Goal: Information Seeking & Learning: Learn about a topic

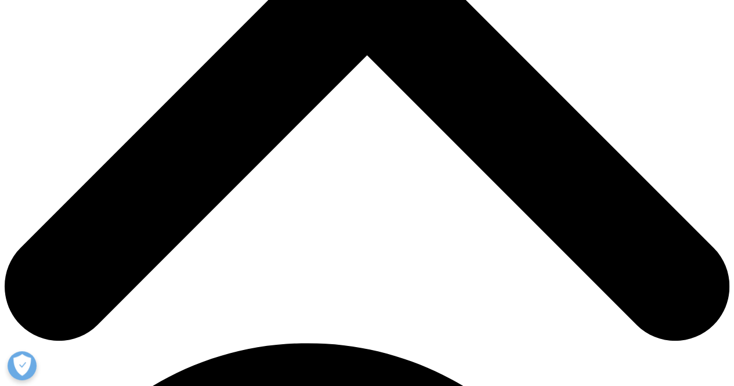
scroll to position [406, 0]
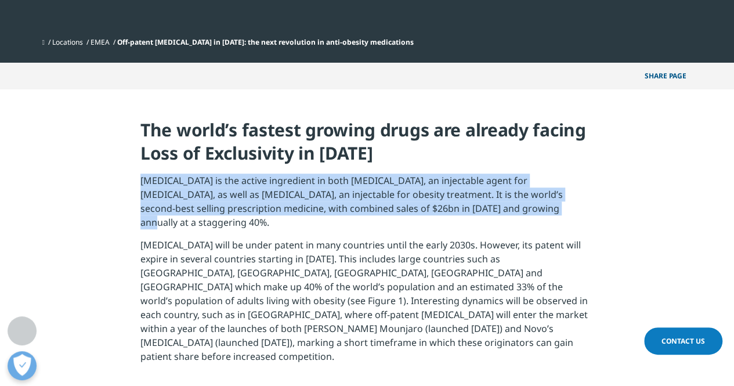
drag, startPoint x: 142, startPoint y: 179, endPoint x: 506, endPoint y: 206, distance: 365.8
click at [506, 206] on p "[MEDICAL_DATA] is the active ingredient in both [MEDICAL_DATA], an injectable a…" at bounding box center [366, 206] width 453 height 64
copy p "[MEDICAL_DATA] is the active ingredient in both [MEDICAL_DATA], an injectable a…"
click at [398, 213] on p "[MEDICAL_DATA] is the active ingredient in both [MEDICAL_DATA], an injectable a…" at bounding box center [366, 206] width 453 height 64
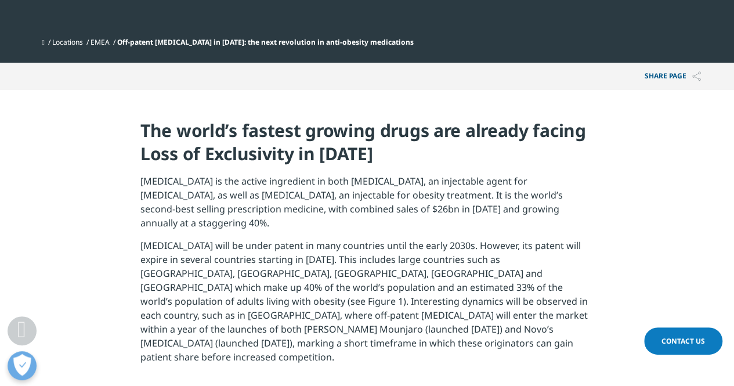
click at [142, 238] on p "[MEDICAL_DATA] will be under patent in many countries until the early 2030s. Ho…" at bounding box center [366, 305] width 453 height 134
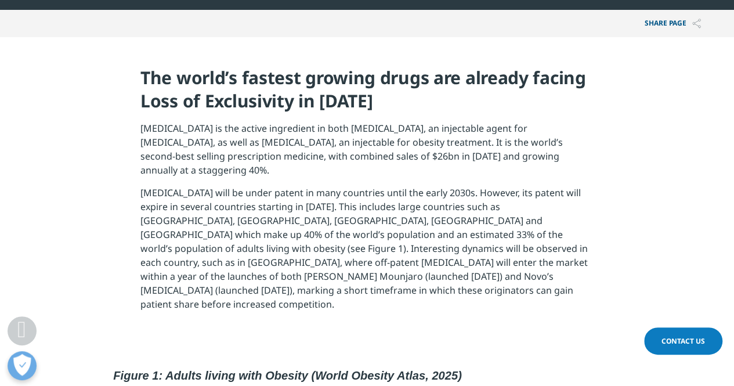
scroll to position [464, 0]
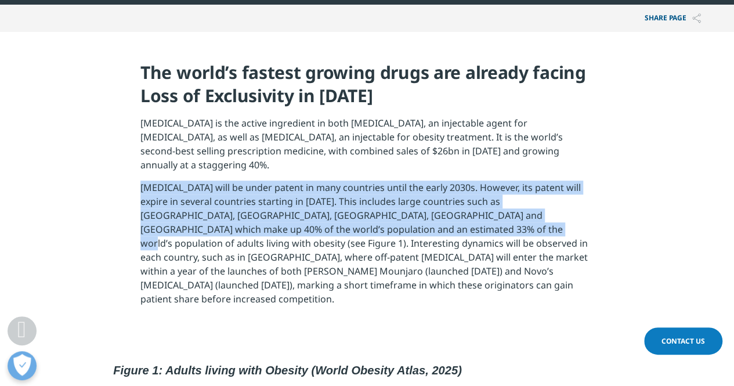
drag, startPoint x: 141, startPoint y: 174, endPoint x: 372, endPoint y: 219, distance: 235.7
click at [372, 219] on p "[MEDICAL_DATA] will be under patent in many countries until the early 2030s. Ho…" at bounding box center [366, 247] width 453 height 134
copy p "[MEDICAL_DATA] will be under patent in many countries until the early 2030s. Ho…"
